Goal: Contribute content: Add original content to the website for others to see

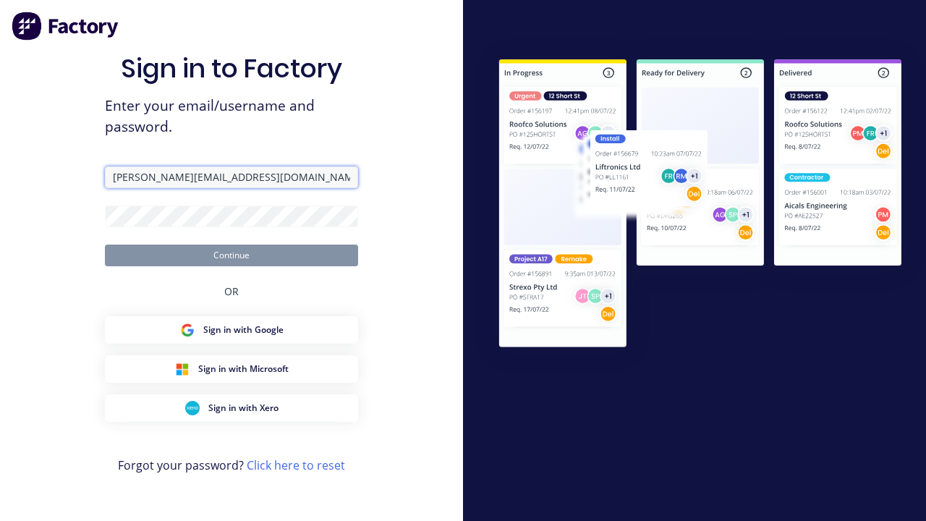
type input "[PERSON_NAME][EMAIL_ADDRESS][DOMAIN_NAME]"
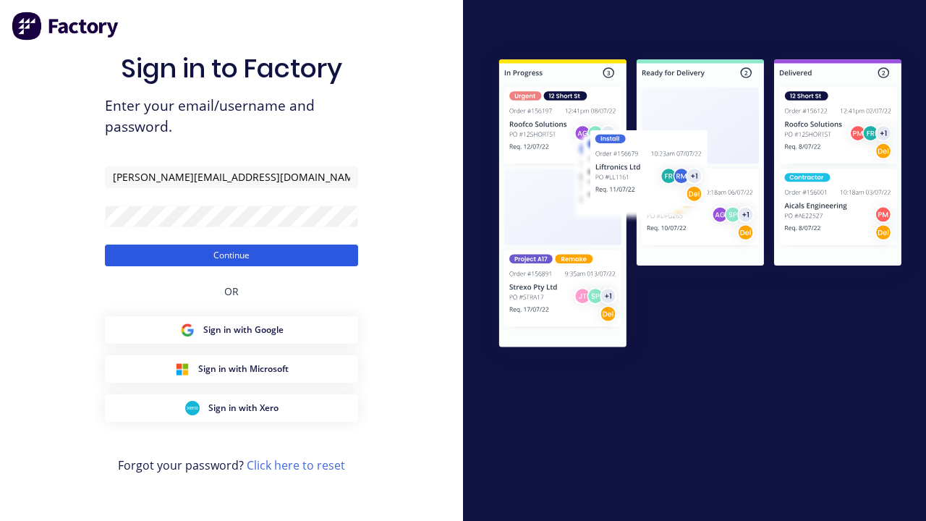
click at [231, 255] on button "Continue" at bounding box center [231, 255] width 253 height 22
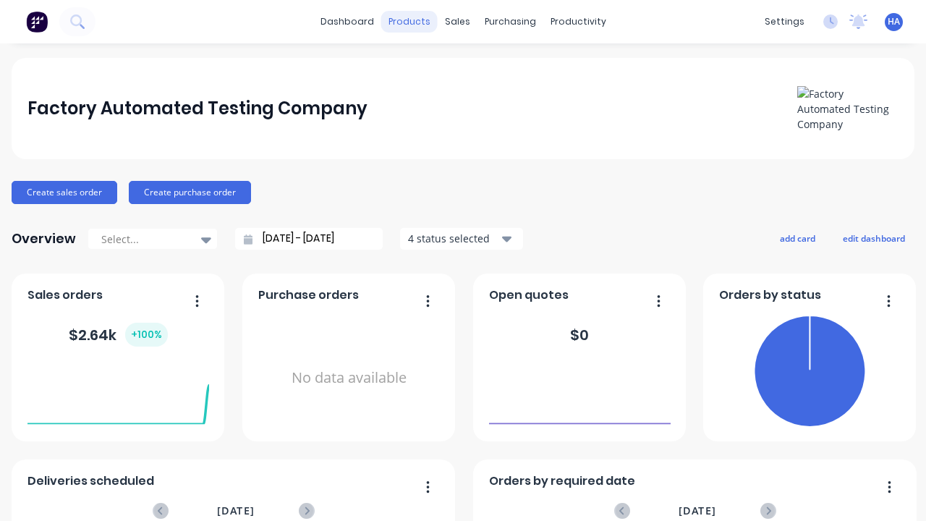
click at [409, 22] on div "products" at bounding box center [409, 22] width 56 height 22
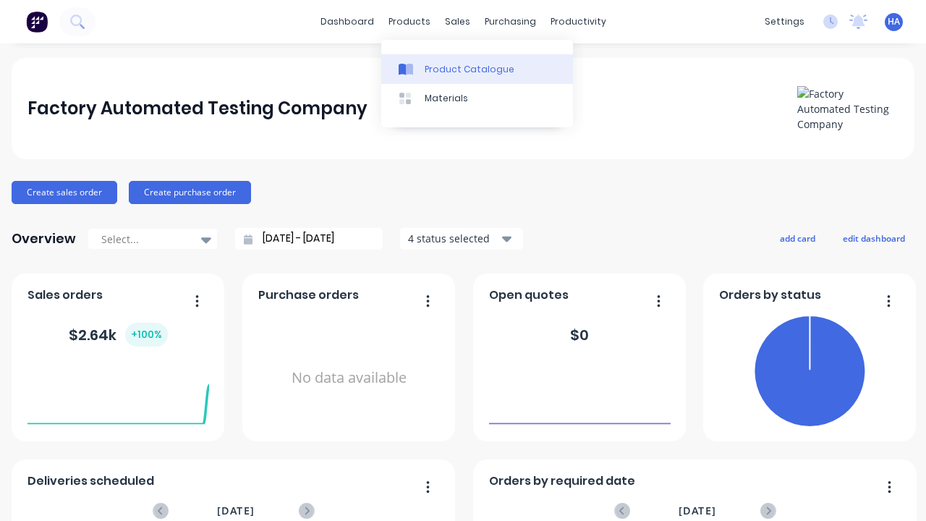
click at [477, 69] on div "Product Catalogue" at bounding box center [470, 69] width 90 height 13
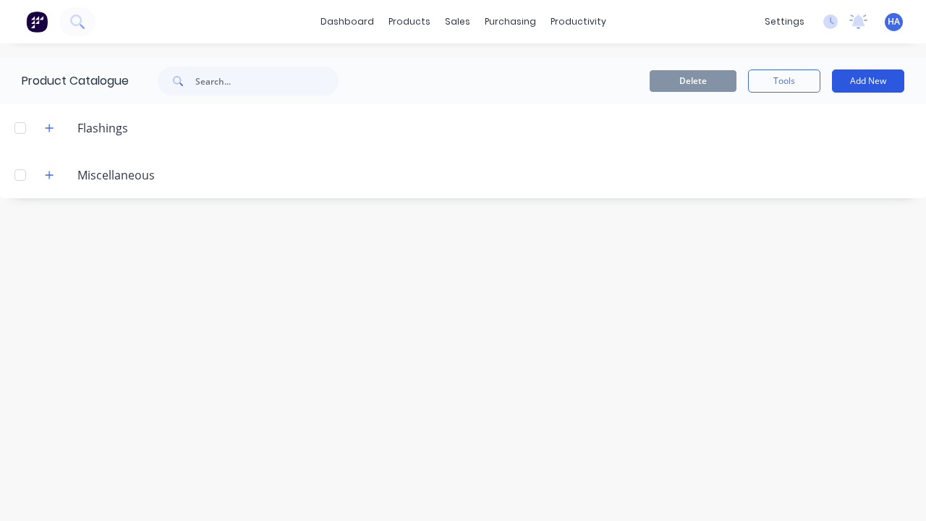
click at [868, 81] on button "Add New" at bounding box center [868, 80] width 72 height 23
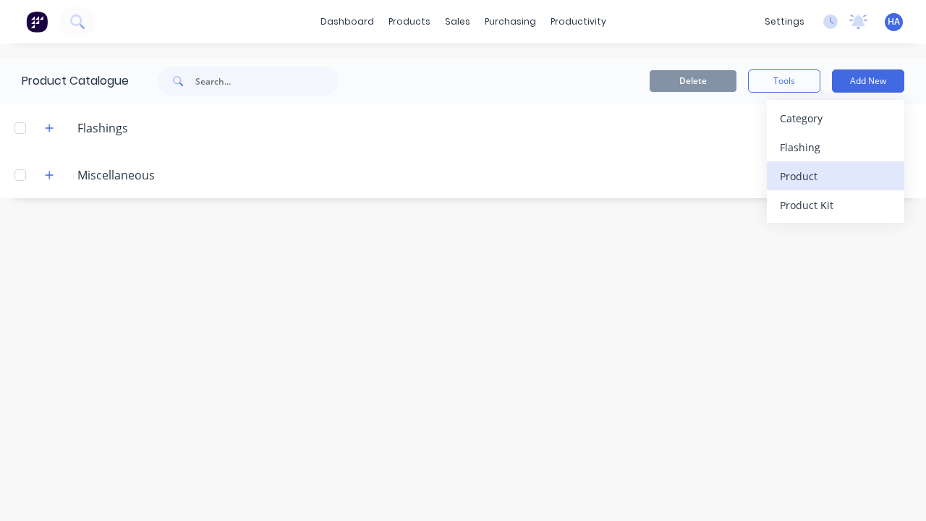
click at [835, 176] on div "Product" at bounding box center [835, 176] width 111 height 21
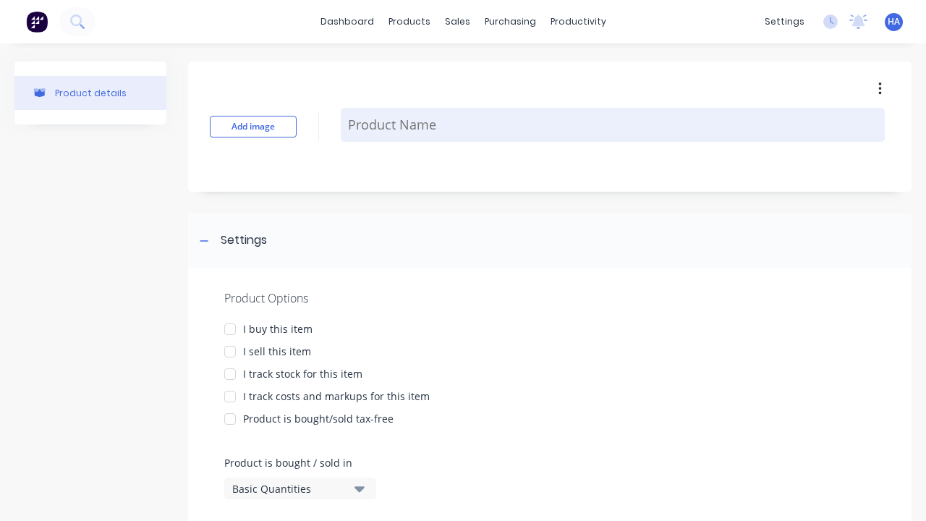
click at [613, 124] on textarea at bounding box center [613, 125] width 544 height 34
type textarea "x"
type textarea "Test Custom Formula Product"
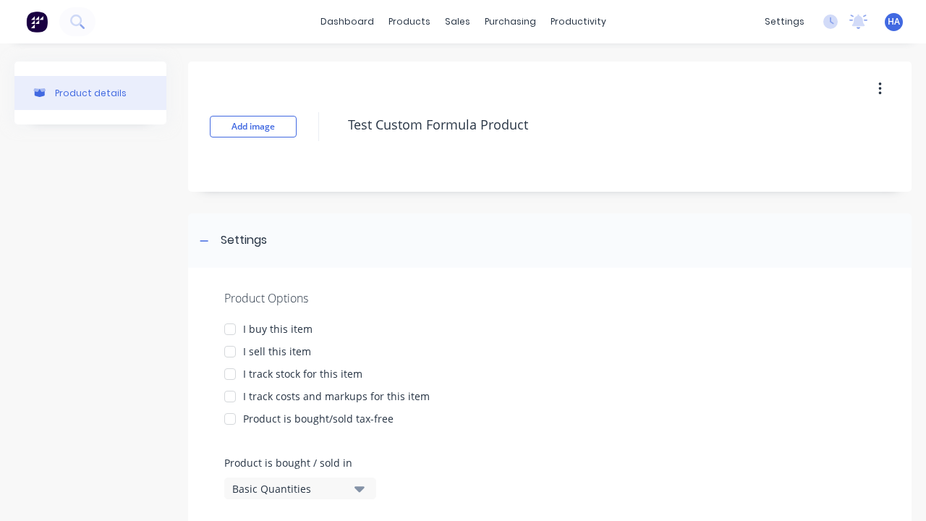
click at [230, 328] on div at bounding box center [230, 329] width 29 height 29
click at [230, 351] on div at bounding box center [230, 351] width 29 height 29
type textarea "x"
type textarea "Test Custom Formula Product"
click at [289, 488] on div "Basic Quantities" at bounding box center [290, 488] width 116 height 15
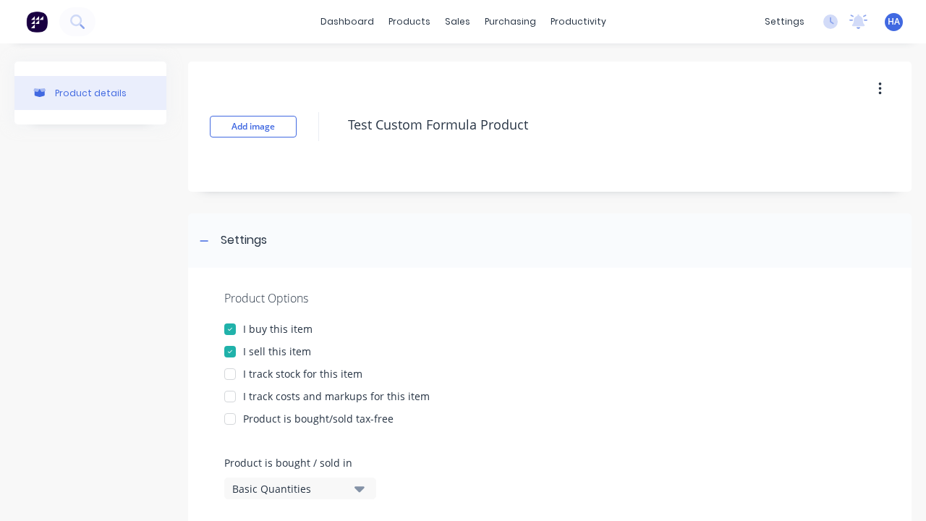
type textarea "x"
type textarea "Test Custom Formula Product"
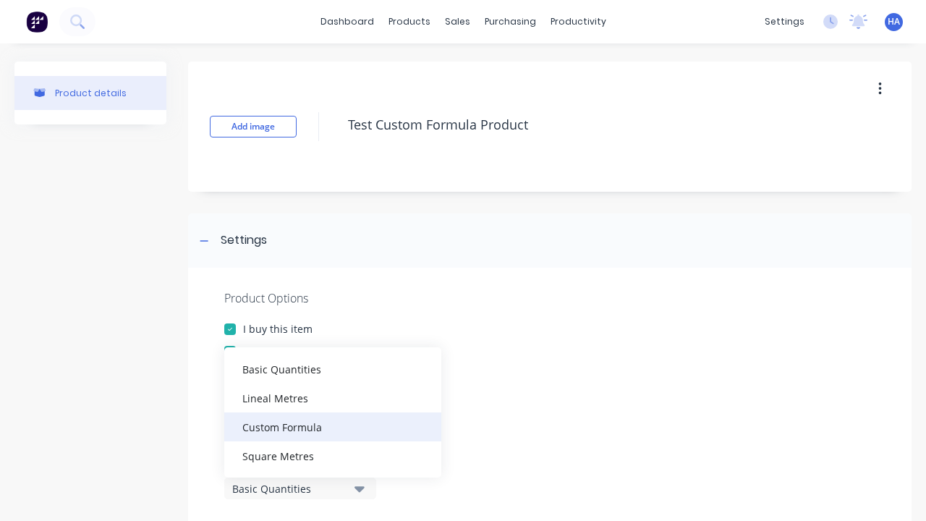
click at [333, 426] on div "Custom Formula" at bounding box center [332, 426] width 217 height 29
type textarea "x"
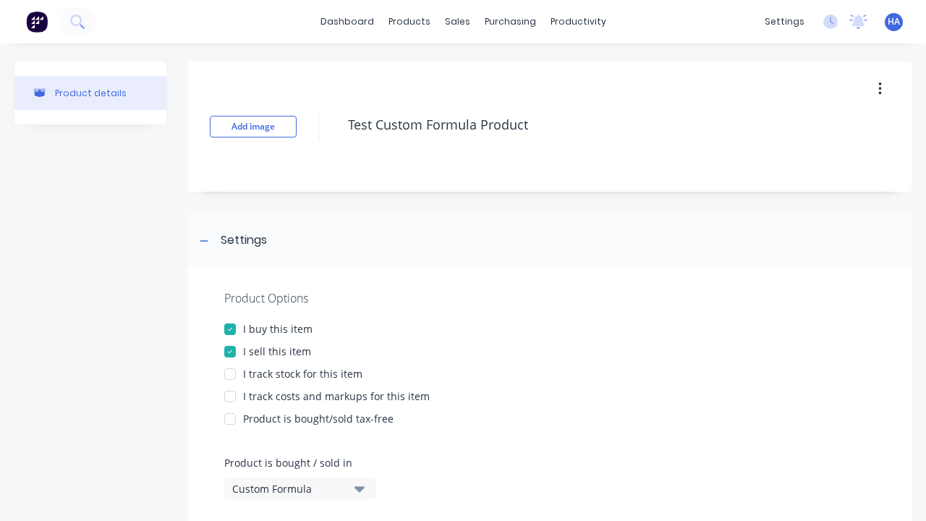
scroll to position [302, 0]
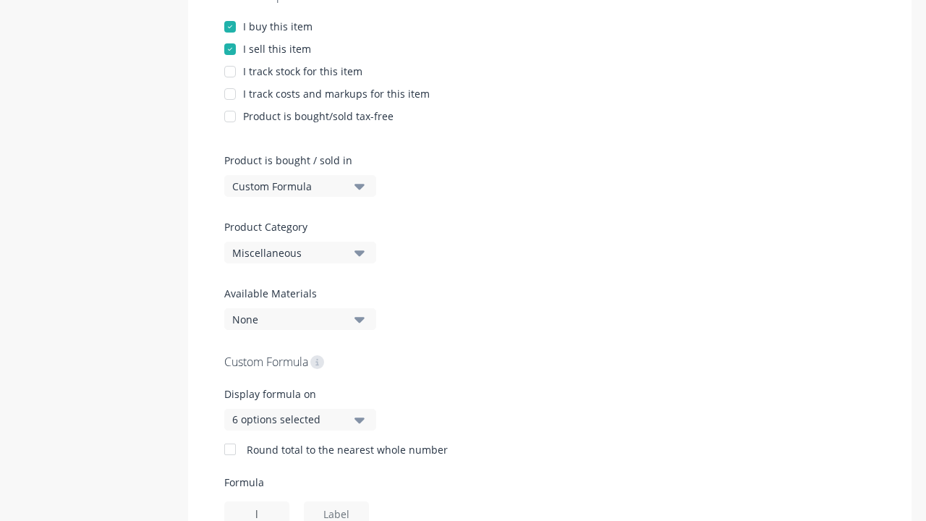
type input "l"
type textarea "x"
type input "w"
type textarea "x"
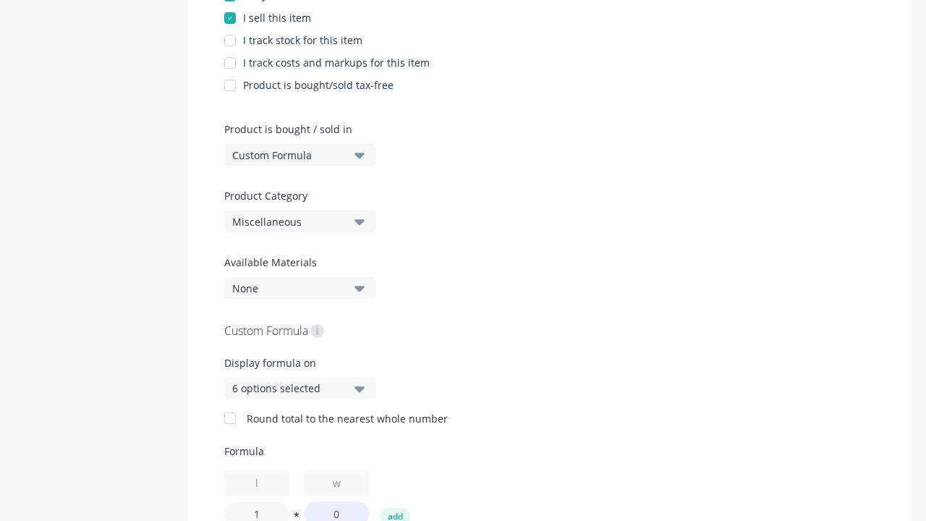
type input "1"
type textarea "x"
type input "1"
click at [395, 512] on button "add" at bounding box center [395, 516] width 30 height 17
type textarea "x"
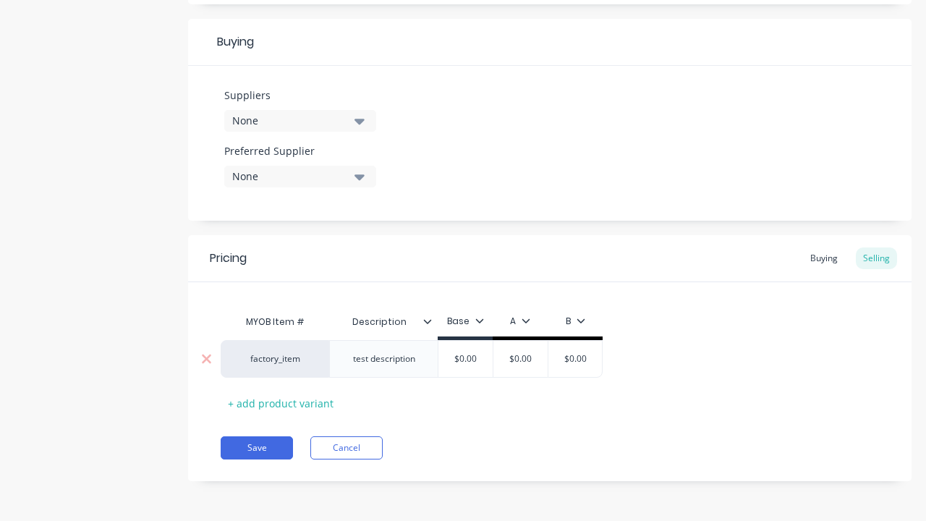
click at [520, 358] on input "text" at bounding box center [521, 358] width 72 height 13
type textarea "x"
type input "$0.00"
type textarea "x"
type input "100"
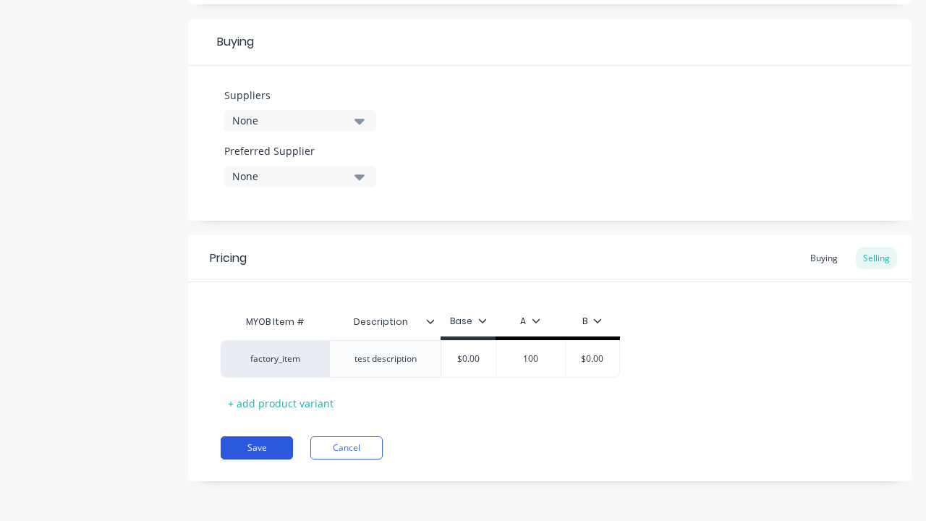
click at [257, 447] on button "Save" at bounding box center [257, 447] width 72 height 23
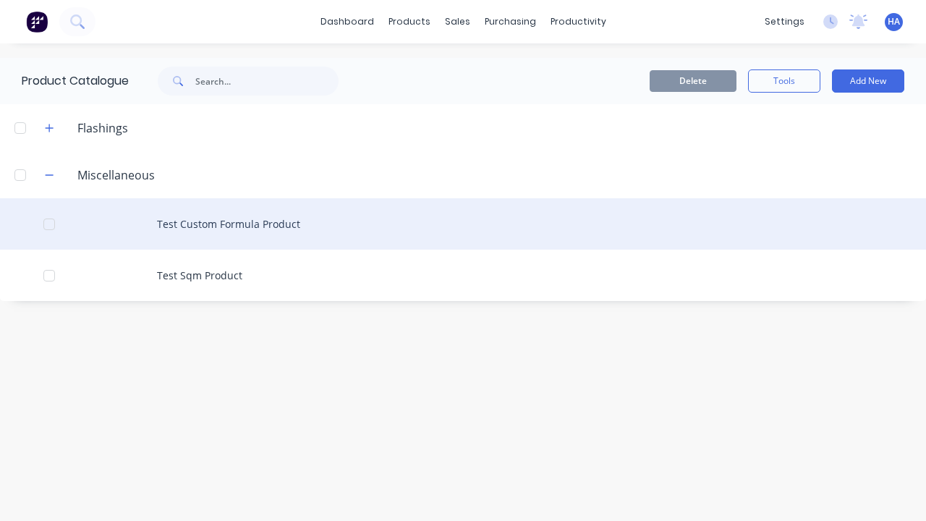
click at [463, 224] on div "Test Custom Formula Product" at bounding box center [463, 223] width 926 height 51
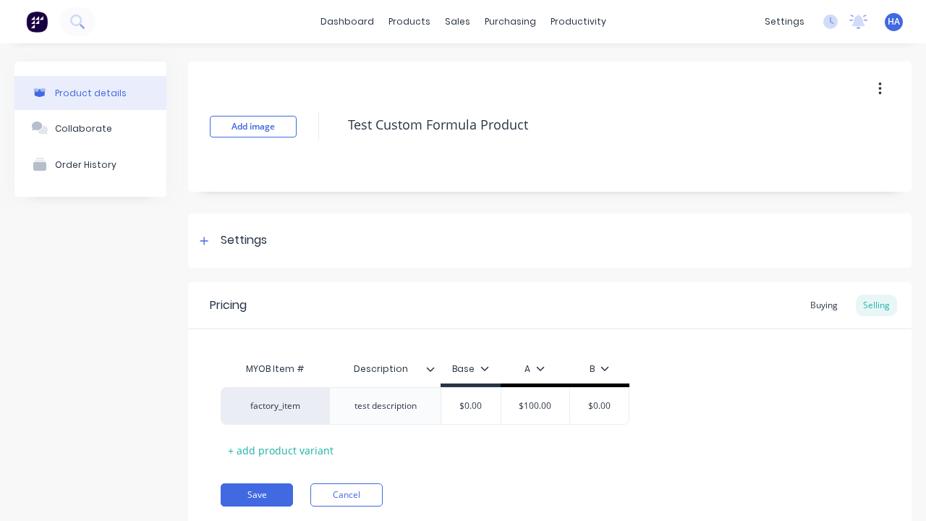
click at [880, 88] on icon "button" at bounding box center [879, 88] width 3 height 13
click at [828, 156] on div "Delete" at bounding box center [828, 155] width 111 height 21
type textarea "x"
